Goal: Find contact information: Find contact information

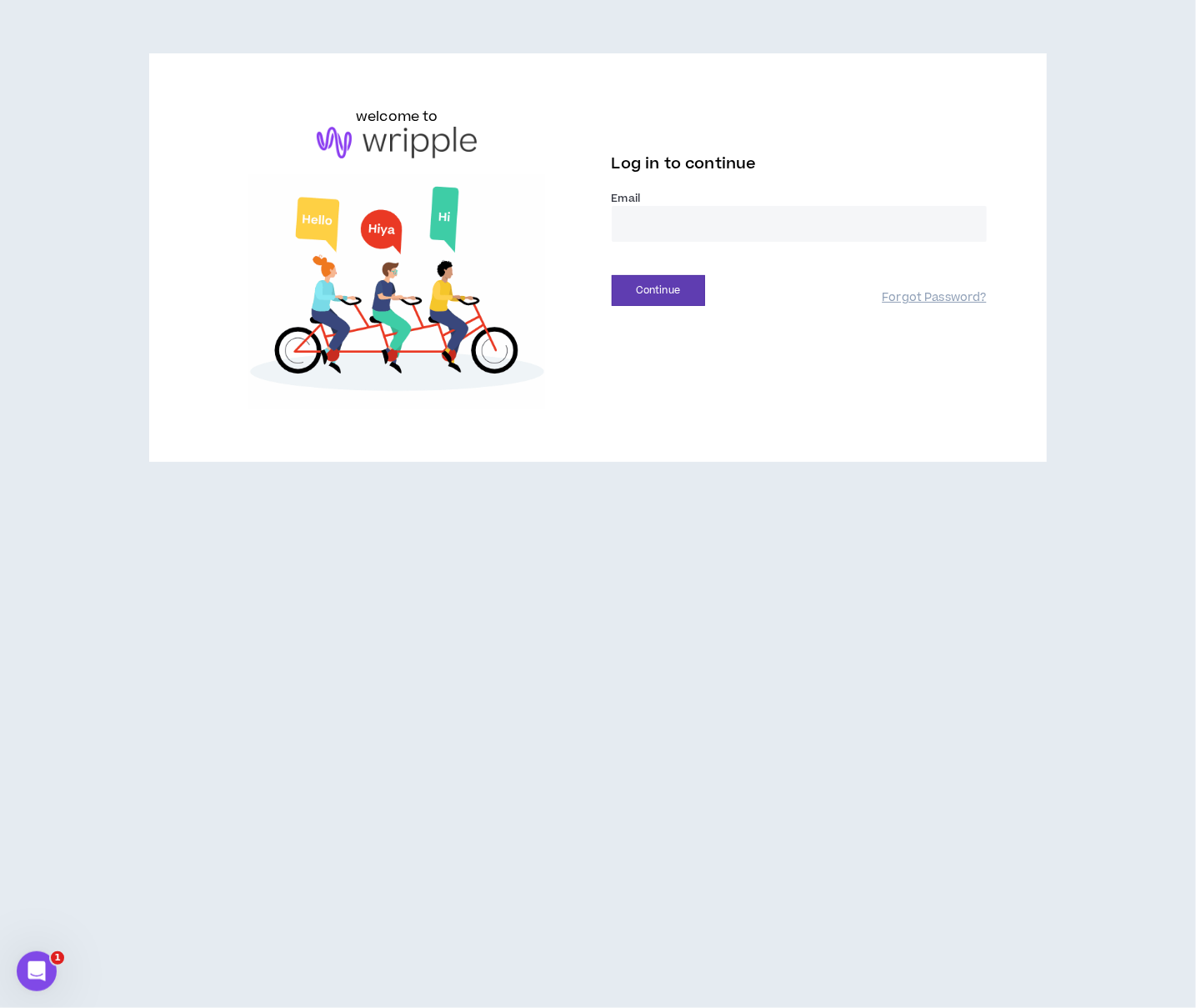
click at [782, 217] on input "email" at bounding box center [799, 223] width 375 height 35
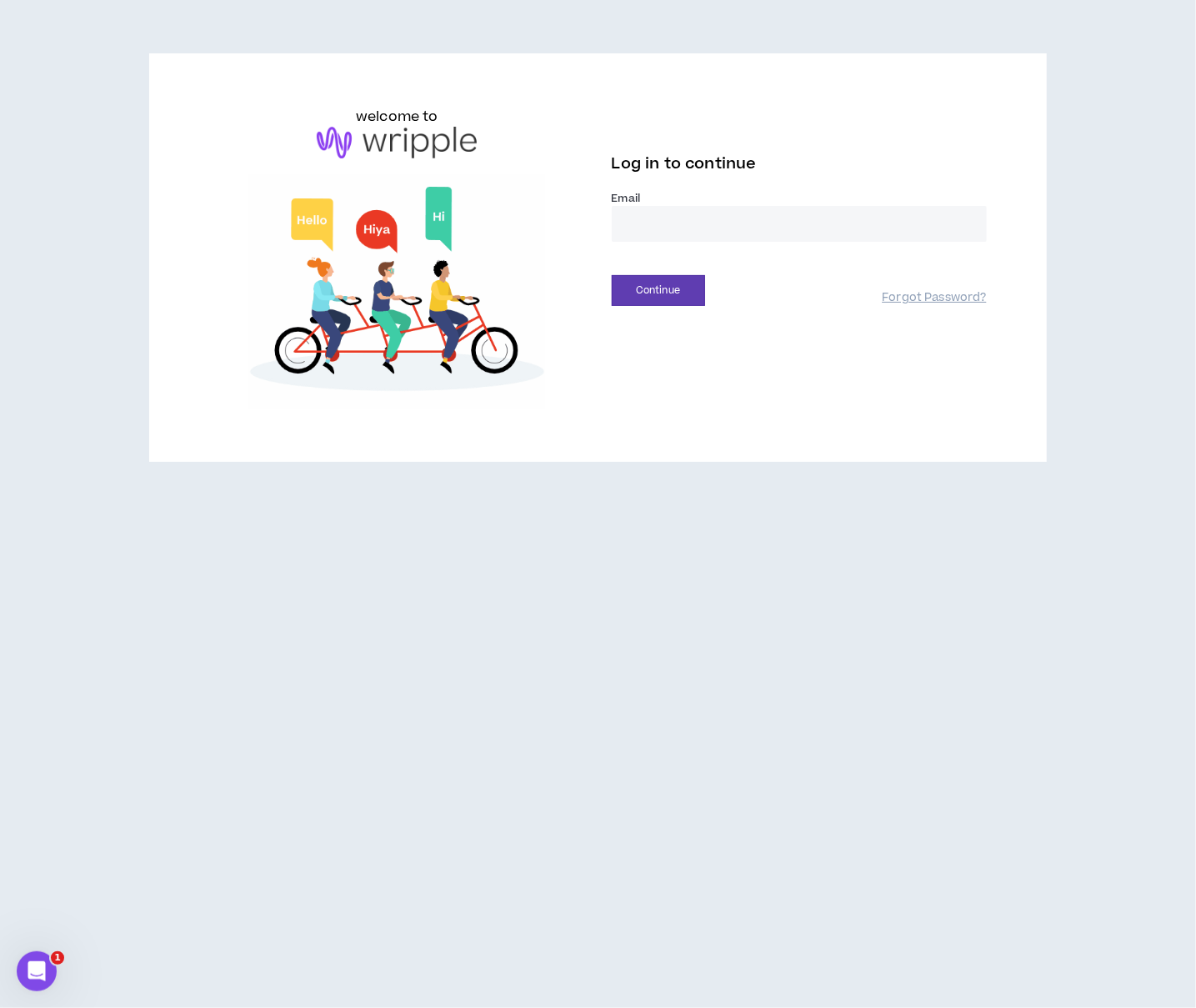
type input "**********"
click at [650, 285] on button "Continue" at bounding box center [659, 291] width 94 height 31
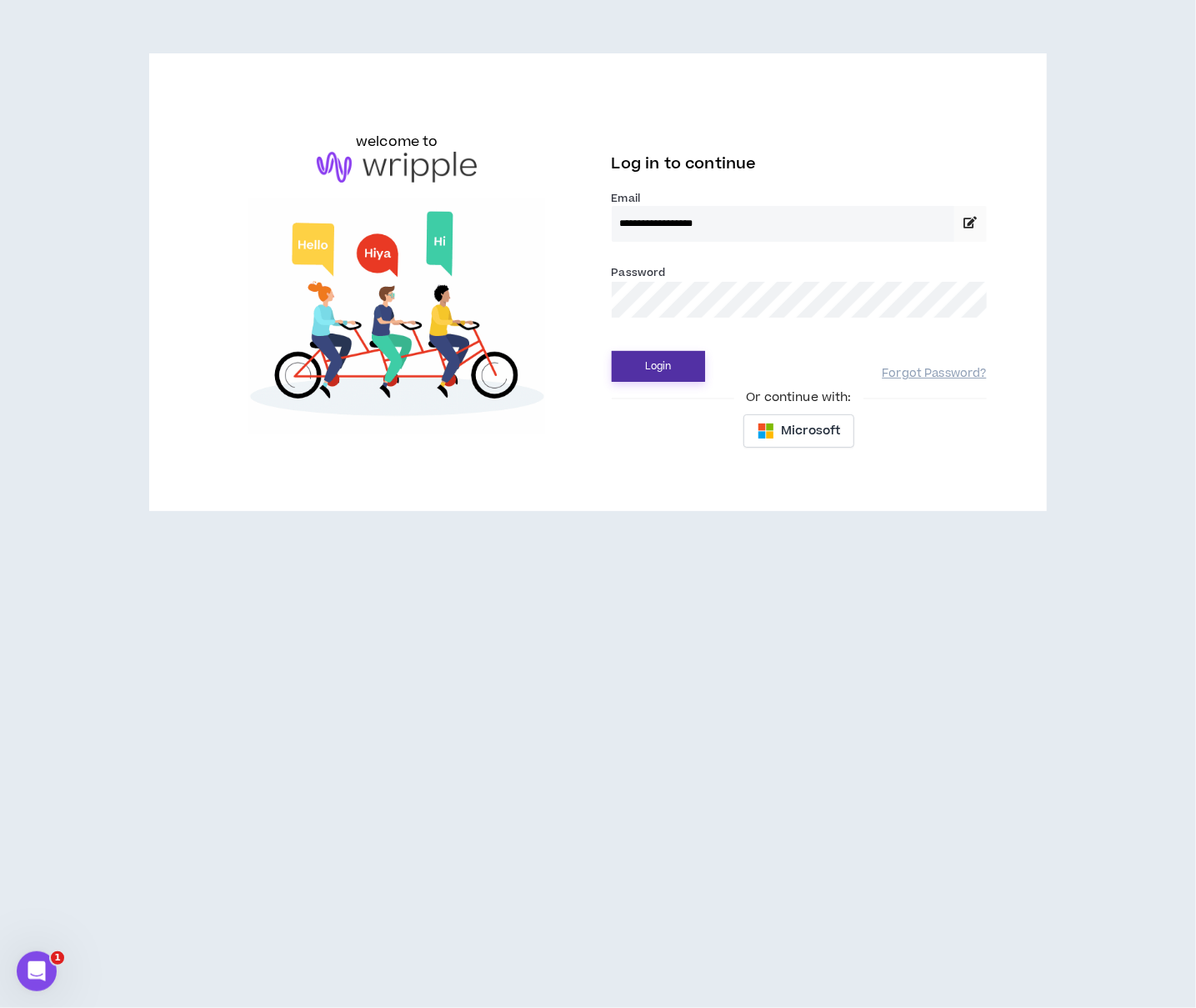
click at [645, 365] on button "Login" at bounding box center [659, 366] width 94 height 31
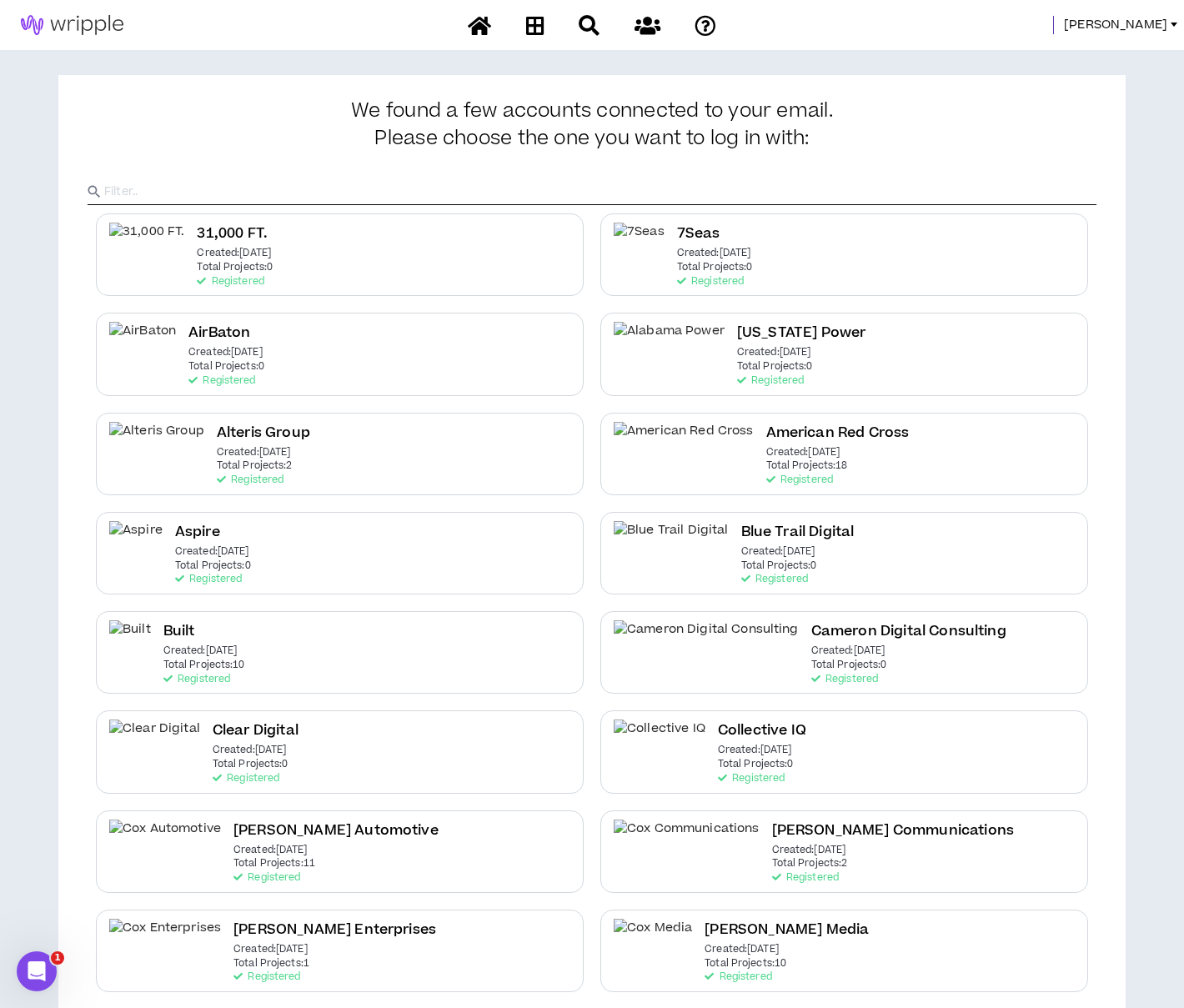
click at [1133, 23] on span "[PERSON_NAME]" at bounding box center [1115, 25] width 103 height 18
click at [1074, 120] on link "Talent Mgmt Portal" at bounding box center [1099, 123] width 151 height 25
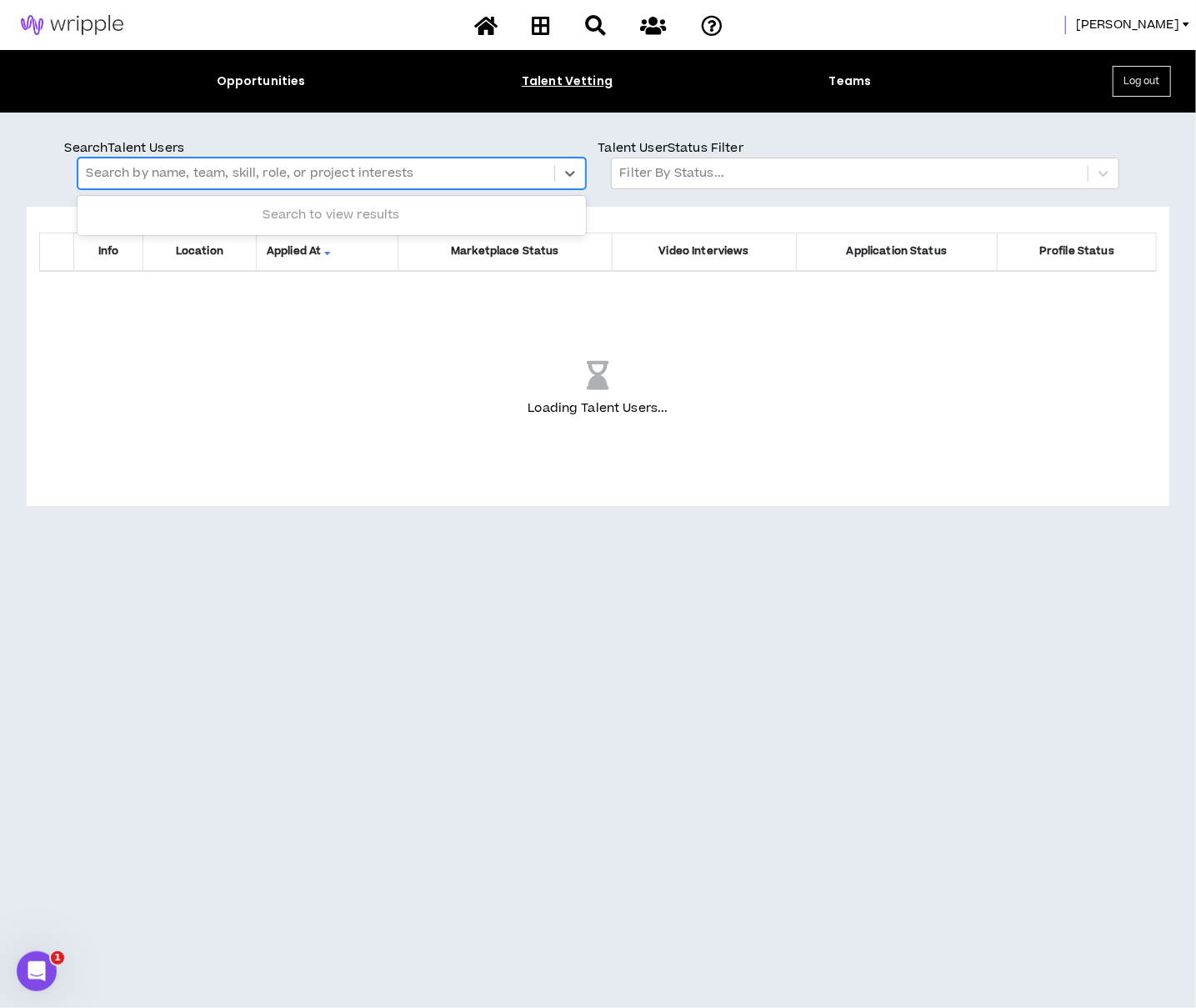
click at [236, 171] on div at bounding box center [316, 173] width 459 height 22
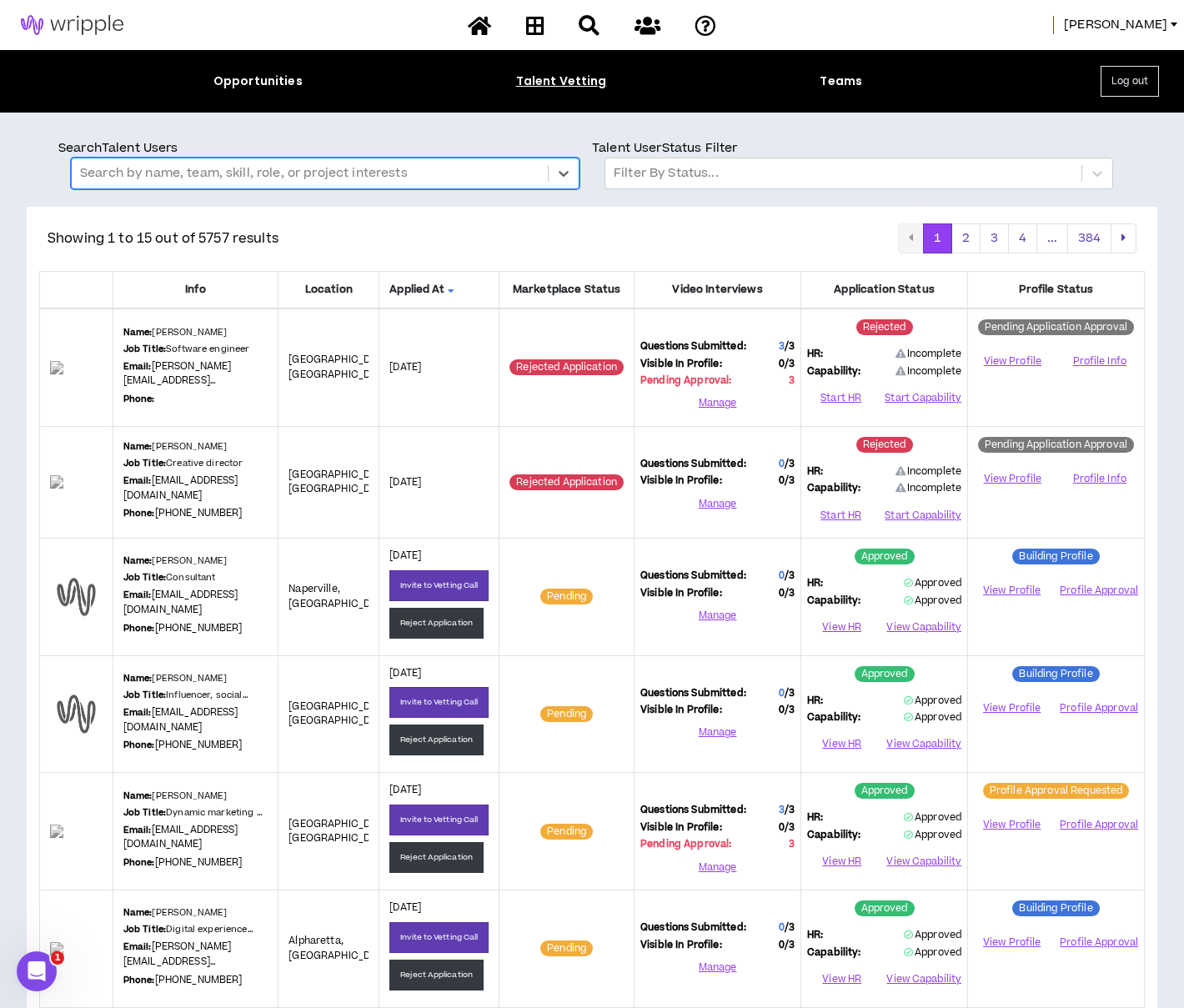
click at [236, 169] on div at bounding box center [310, 173] width 459 height 22
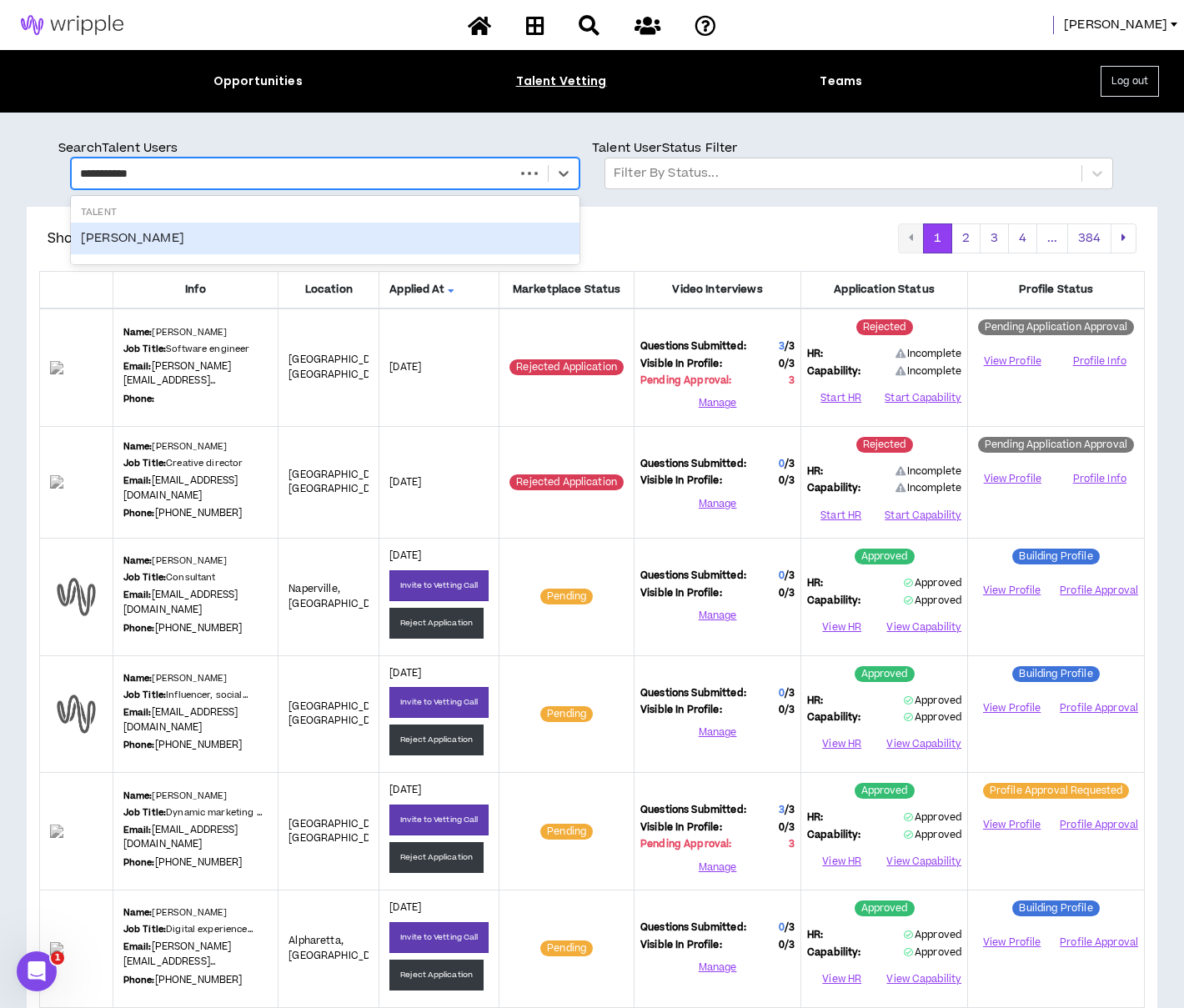
type input "**********"
click at [204, 242] on div "[PERSON_NAME]" at bounding box center [325, 238] width 509 height 32
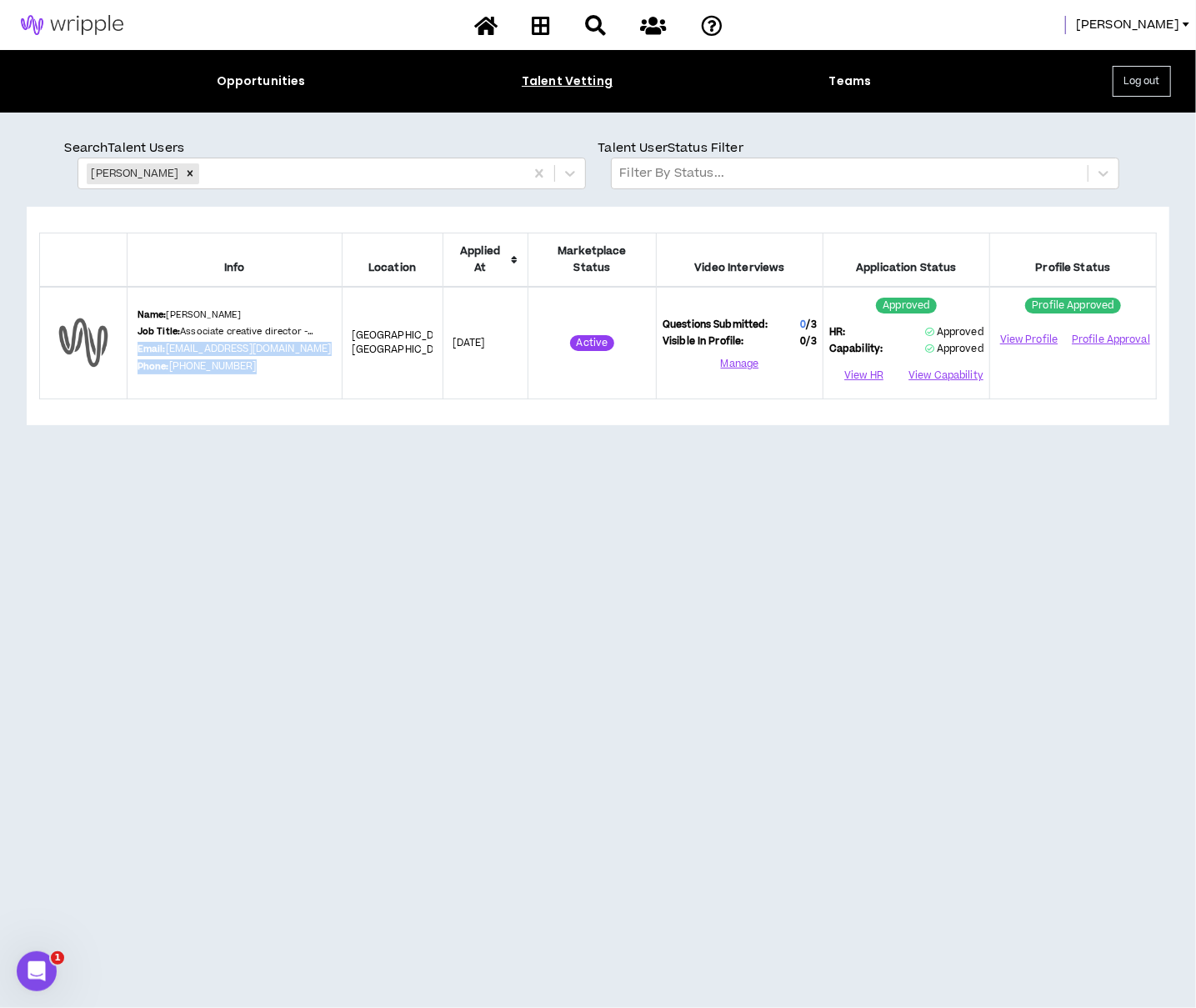
drag, startPoint x: 139, startPoint y: 330, endPoint x: 247, endPoint y: 350, distance: 109.8
click at [247, 350] on div "Name: [PERSON_NAME] Job Title: Associate creative director - copy Email: [EMAIL…" at bounding box center [234, 343] width 194 height 69
copy div "Email: [EMAIL_ADDRESS][DOMAIN_NAME] Phone: [PHONE_NUMBER]"
